Goal: Task Accomplishment & Management: Complete application form

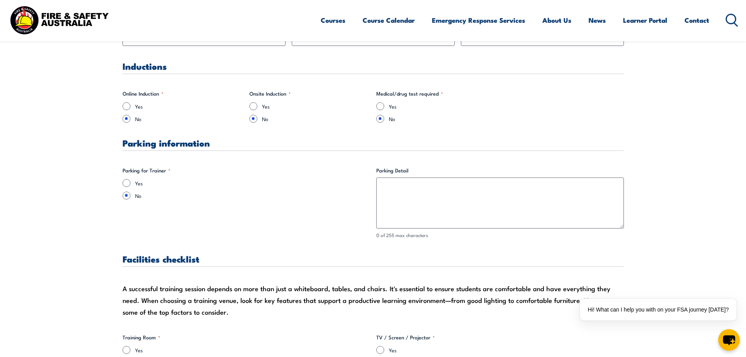
scroll to position [548, 0]
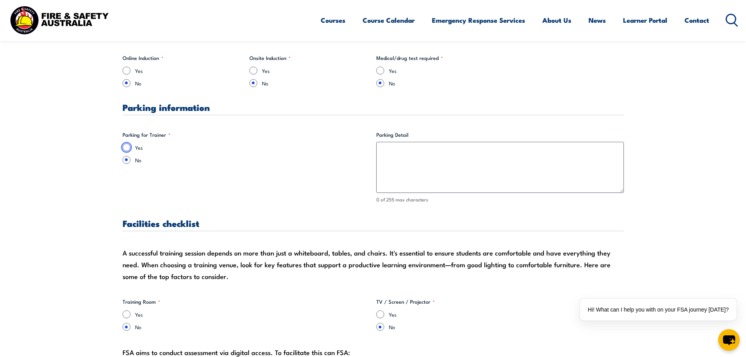
click at [125, 144] on input "Yes" at bounding box center [127, 147] width 8 height 8
radio input "true"
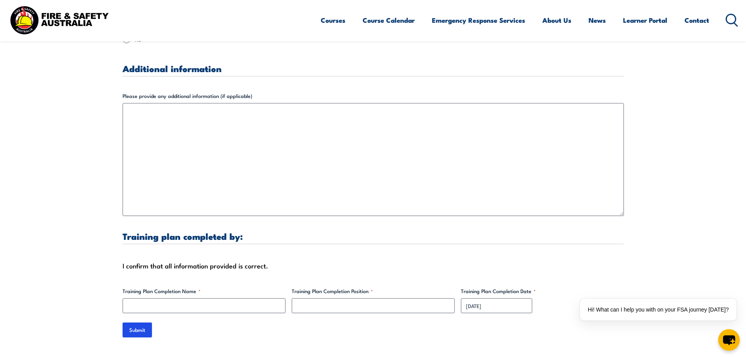
scroll to position [2114, 0]
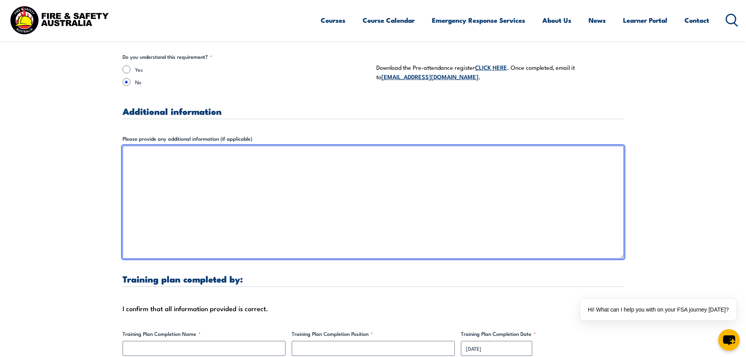
click at [150, 159] on textarea "Please provide any additional information (if applicable)" at bounding box center [373, 202] width 501 height 113
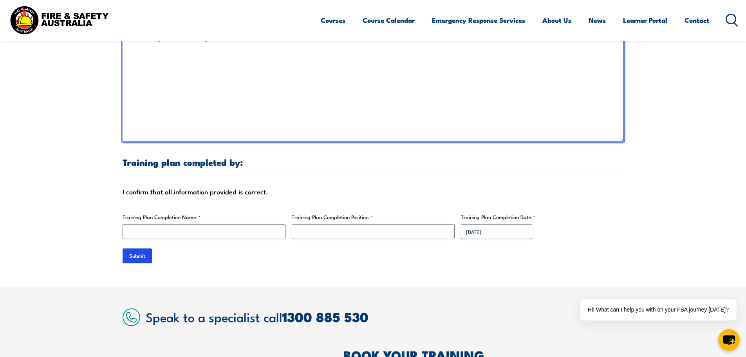
scroll to position [2231, 0]
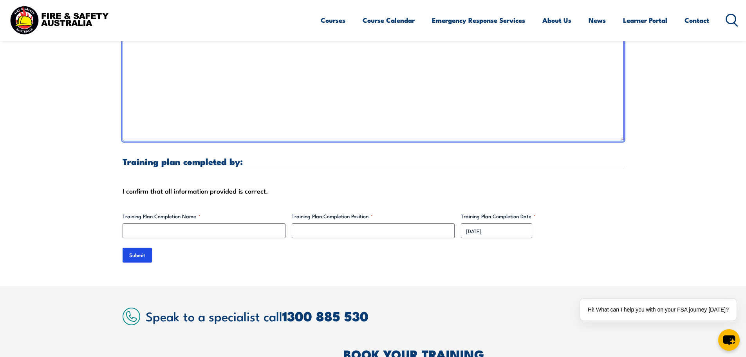
type textarea "TRAINING AT [GEOGRAPHIC_DATA]"
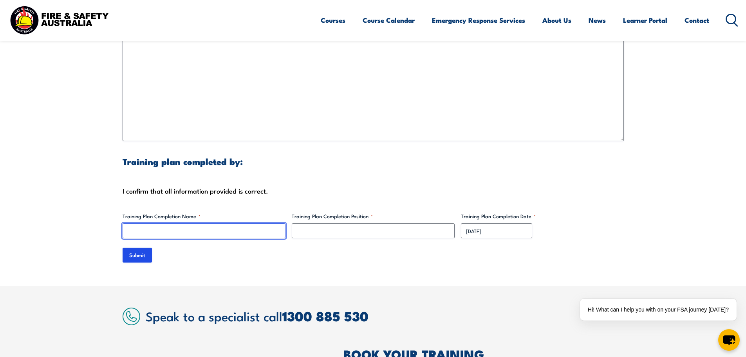
click at [147, 223] on input "Training Plan Completion Name *" at bounding box center [204, 230] width 163 height 15
type input "[PERSON_NAME]"
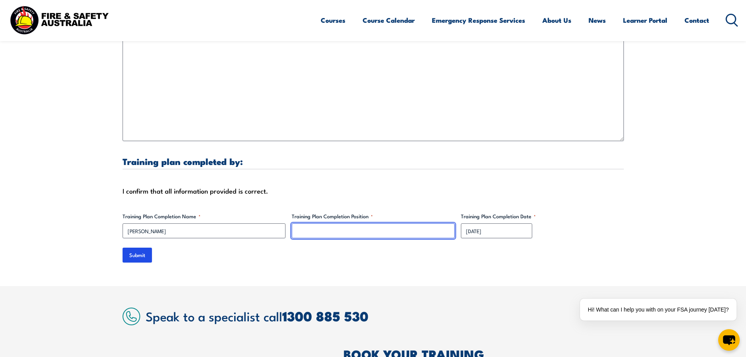
drag, startPoint x: 337, startPoint y: 222, endPoint x: 302, endPoint y: 224, distance: 34.5
click at [302, 224] on input "Training Plan Completion Position *" at bounding box center [373, 230] width 163 height 15
type input "Manager"
click at [141, 247] on input "Submit" at bounding box center [137, 254] width 29 height 15
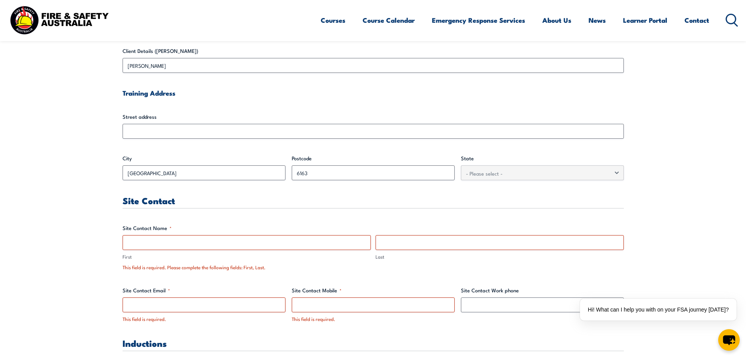
scroll to position [356, 0]
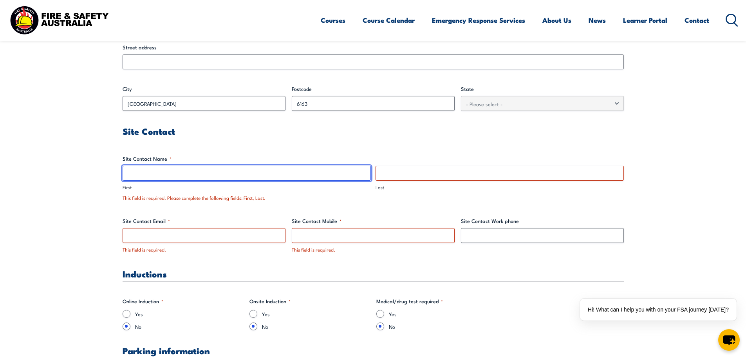
click at [158, 175] on input "First" at bounding box center [247, 173] width 248 height 15
type input "[PERSON_NAME]"
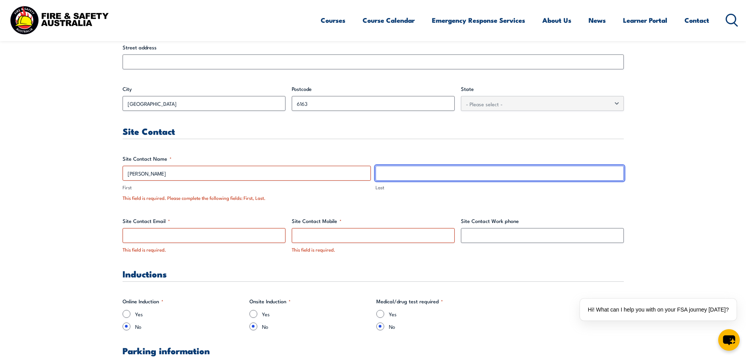
click at [384, 176] on input "Last" at bounding box center [499, 173] width 248 height 15
type input "White"
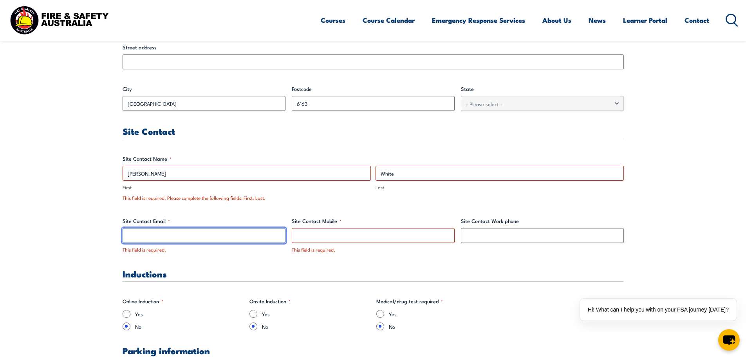
click at [181, 233] on input "Site Contact Email *" at bounding box center [204, 235] width 163 height 15
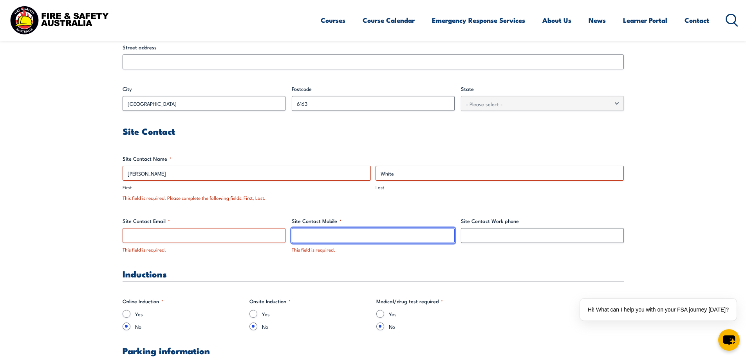
drag, startPoint x: 182, startPoint y: 233, endPoint x: 342, endPoint y: 236, distance: 160.1
paste input "0488 159 537"
type input "0488 159 537"
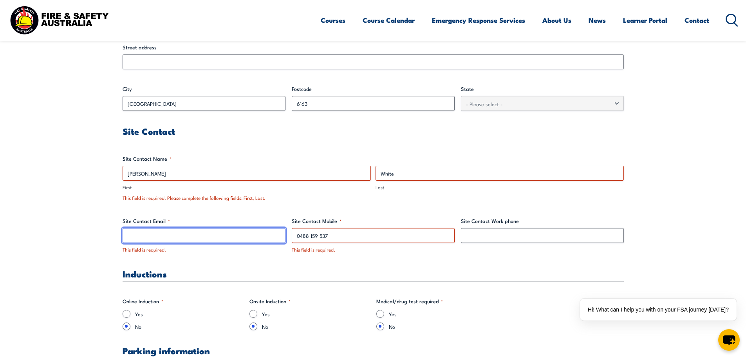
click at [211, 232] on input "Site Contact Email *" at bounding box center [204, 235] width 163 height 15
paste input "[PERSON_NAME][EMAIL_ADDRESS][DOMAIN_NAME]"
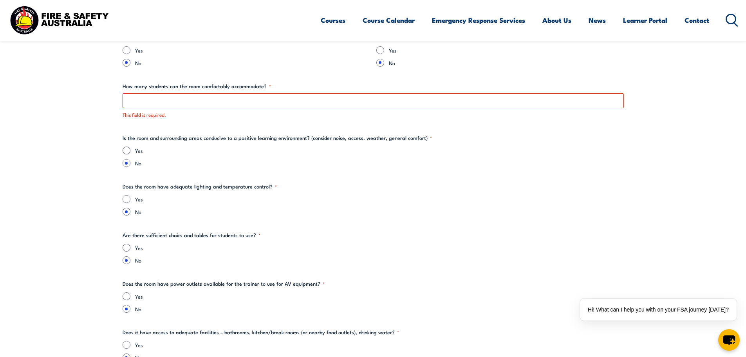
scroll to position [865, 0]
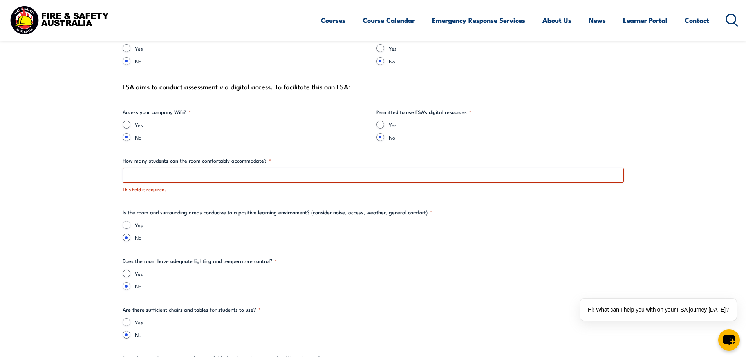
type input "[PERSON_NAME][EMAIL_ADDRESS][DOMAIN_NAME]"
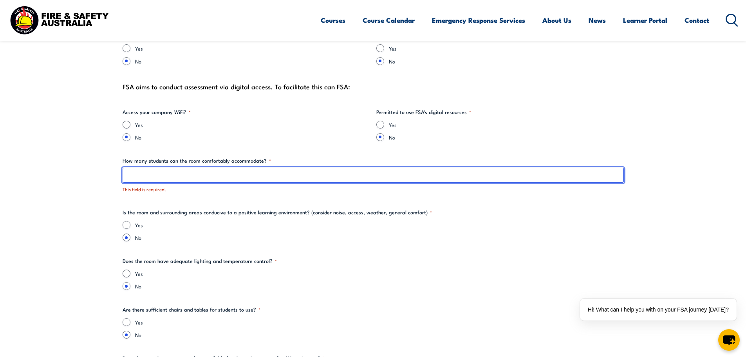
click at [144, 174] on input "How many students can the room comfortably accommodate? *" at bounding box center [373, 175] width 501 height 15
type input "15"
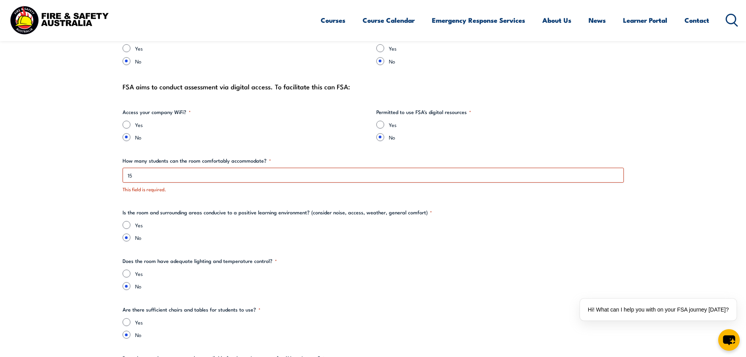
click at [400, 229] on div "Yes No" at bounding box center [373, 231] width 501 height 20
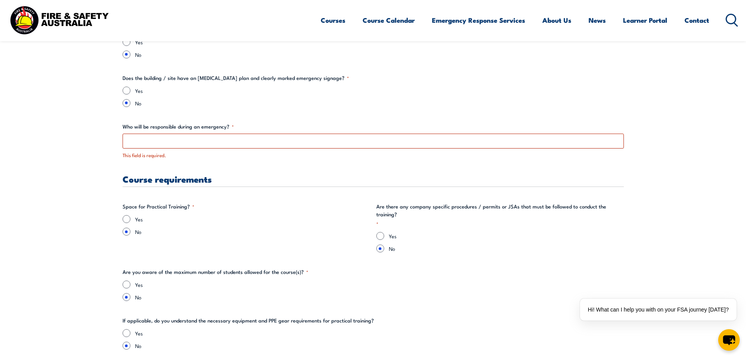
scroll to position [1413, 0]
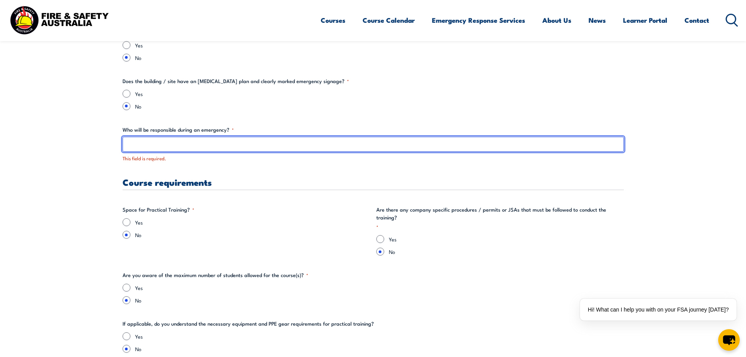
click at [179, 146] on input "Who will be responsible during an emergency? *" at bounding box center [373, 144] width 501 height 15
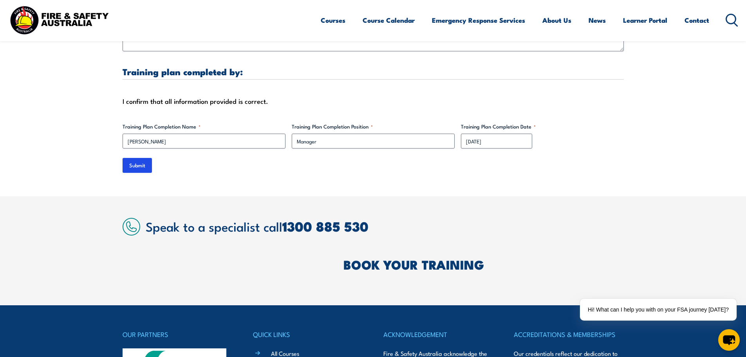
scroll to position [2391, 0]
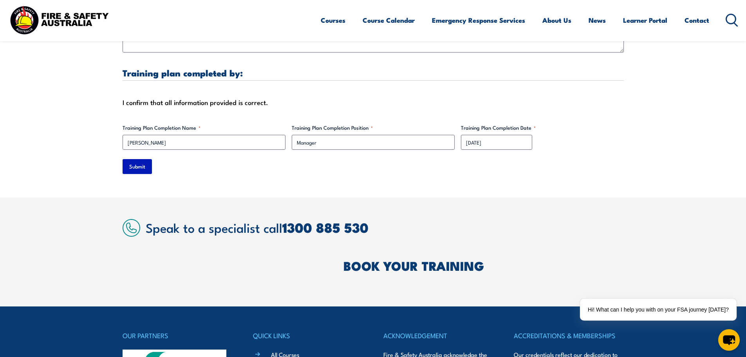
type input "[PERSON_NAME]"
click at [133, 159] on input "Submit" at bounding box center [137, 166] width 29 height 15
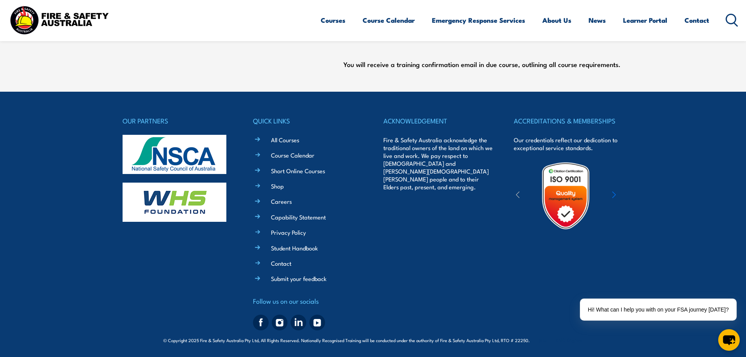
scroll to position [384, 0]
